Goal: Check status: Check status

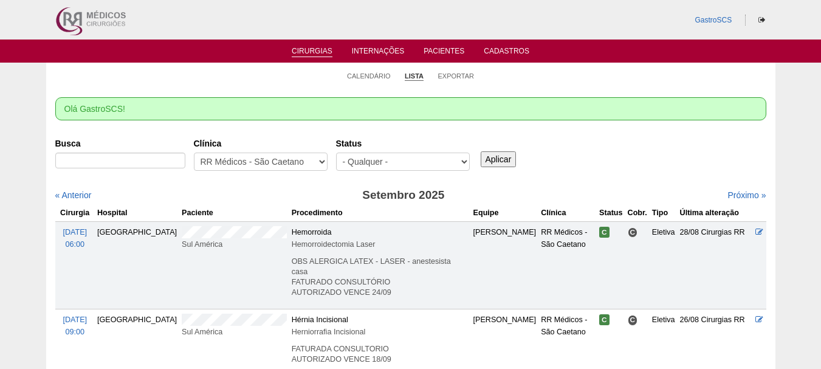
click at [355, 173] on div "- Qualquer - Reservada Confirmada Suspensa Cancelada" at bounding box center [403, 165] width 134 height 24
click at [390, 163] on select "- Qualquer - Reservada Confirmada Suspensa Cancelada" at bounding box center [403, 162] width 134 height 18
select select "conf"
click at [336, 153] on select "- Qualquer - Reservada Confirmada Suspensa Cancelada" at bounding box center [403, 162] width 134 height 18
click at [501, 163] on input "Aplicar" at bounding box center [499, 159] width 36 height 16
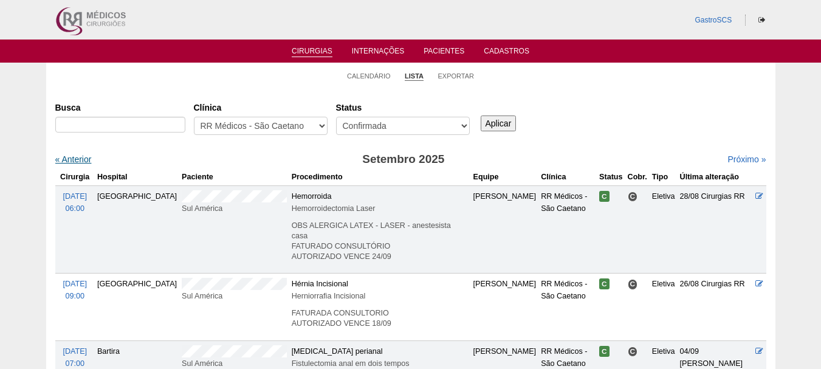
click at [88, 159] on link "« Anterior" at bounding box center [73, 159] width 36 height 10
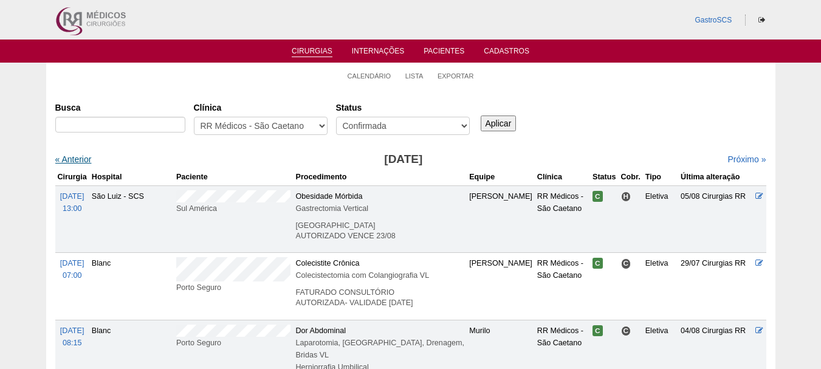
click at [71, 156] on link "« Anterior" at bounding box center [73, 159] width 36 height 10
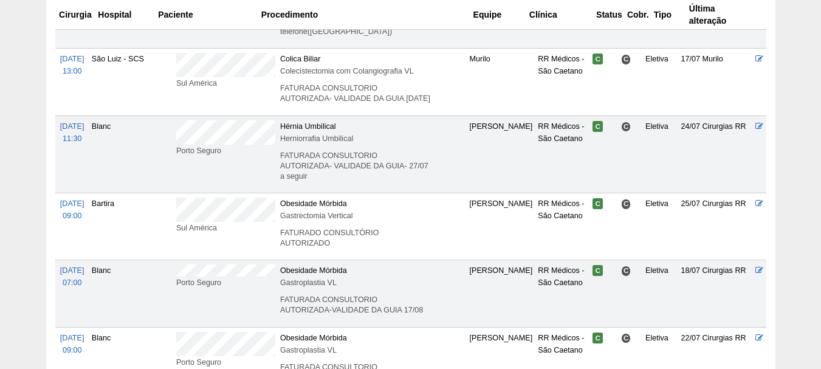
scroll to position [1967, 0]
